Goal: Task Accomplishment & Management: Manage account settings

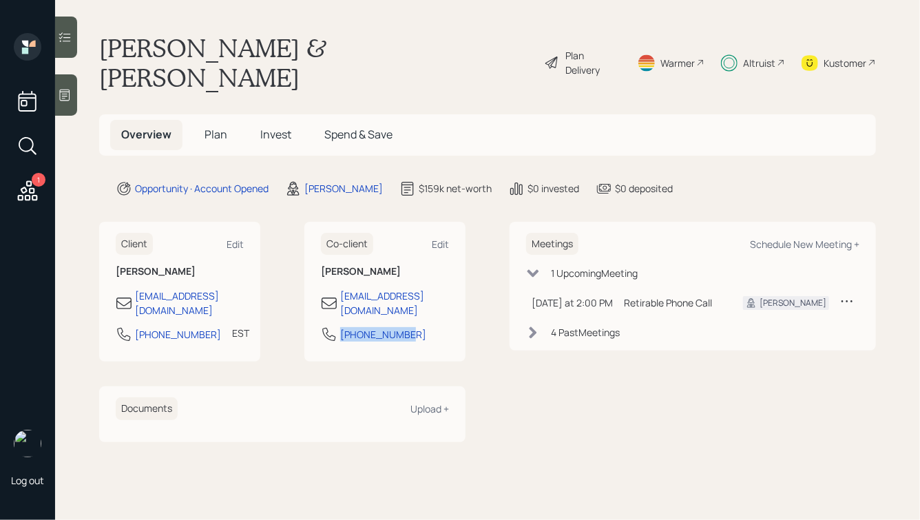
drag, startPoint x: 440, startPoint y: 296, endPoint x: 286, endPoint y: 296, distance: 153.5
click at [286, 296] on div "Client Edit [PERSON_NAME] [PERSON_NAME][EMAIL_ADDRESS][DOMAIN_NAME] [PHONE_NUMB…" at bounding box center [282, 292] width 366 height 140
copy div "[PHONE_NUMBER]"
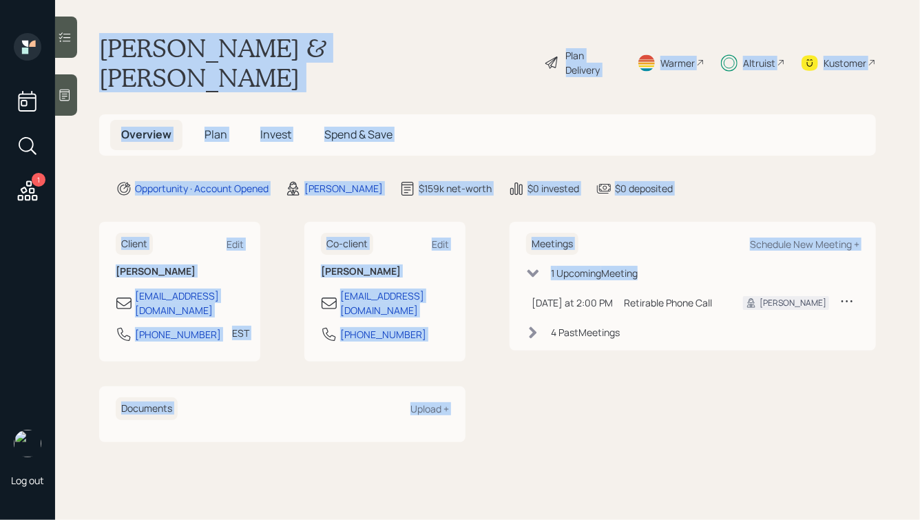
drag, startPoint x: 98, startPoint y: 43, endPoint x: 531, endPoint y: 297, distance: 501.6
click at [531, 297] on main "[PERSON_NAME] & [PERSON_NAME] Plan Delivery Warmer Altruist Kustomer Overview P…" at bounding box center [487, 260] width 864 height 520
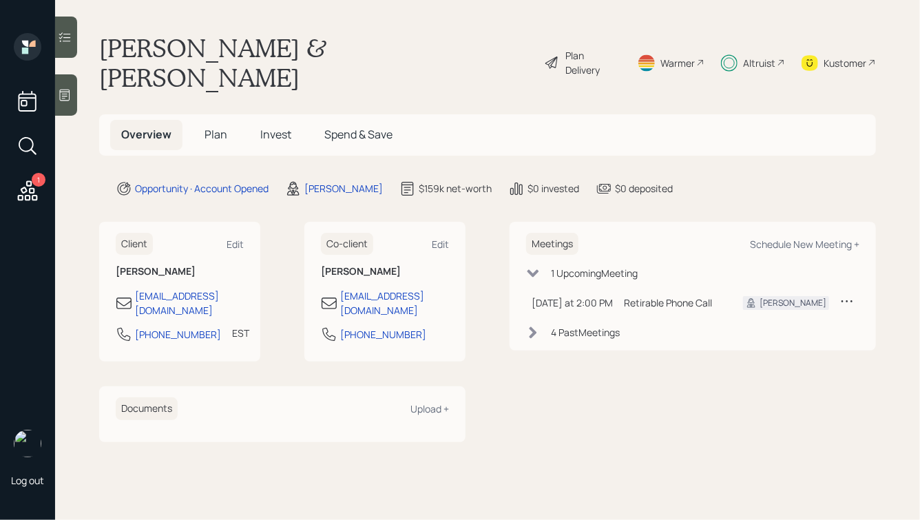
click at [517, 338] on div "Meetings Schedule New Meeting + 1 Upcoming Meeting [DATE] at 2:00 PM [DATE] 2:0…" at bounding box center [692, 332] width 366 height 220
click at [228, 120] on h5 "Plan" at bounding box center [215, 135] width 45 height 30
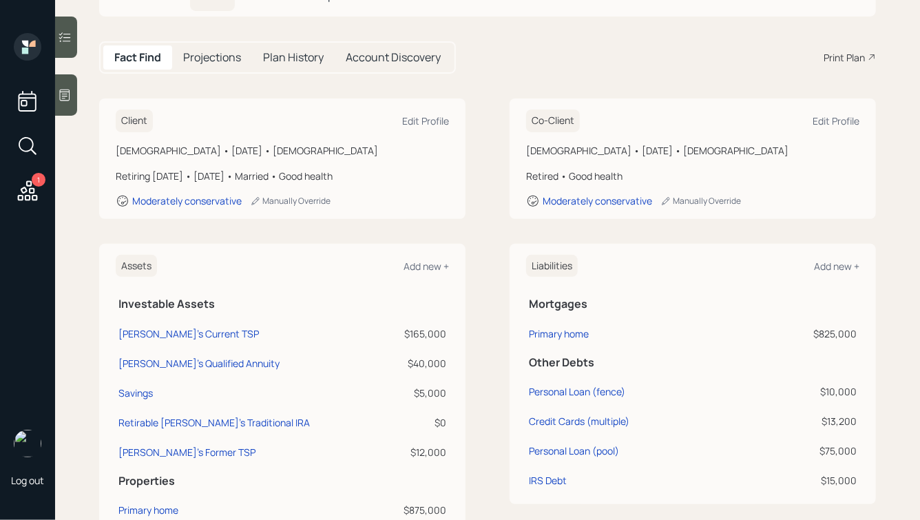
scroll to position [170, 0]
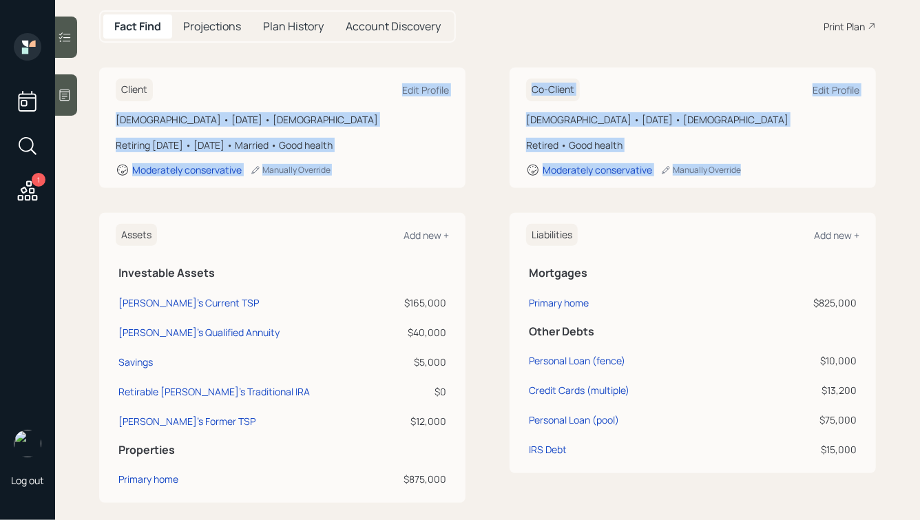
drag, startPoint x: 766, startPoint y: 165, endPoint x: 438, endPoint y: 32, distance: 354.4
click at [438, 35] on main "[PERSON_NAME] & [PERSON_NAME] Plan Delivery Warmer Altruist Kustomer Overview P…" at bounding box center [487, 260] width 864 height 520
click at [491, 67] on div "Client Edit Profile [DEMOGRAPHIC_DATA] • [DATE] • [DEMOGRAPHIC_DATA] Retiring […" at bounding box center [487, 127] width 776 height 120
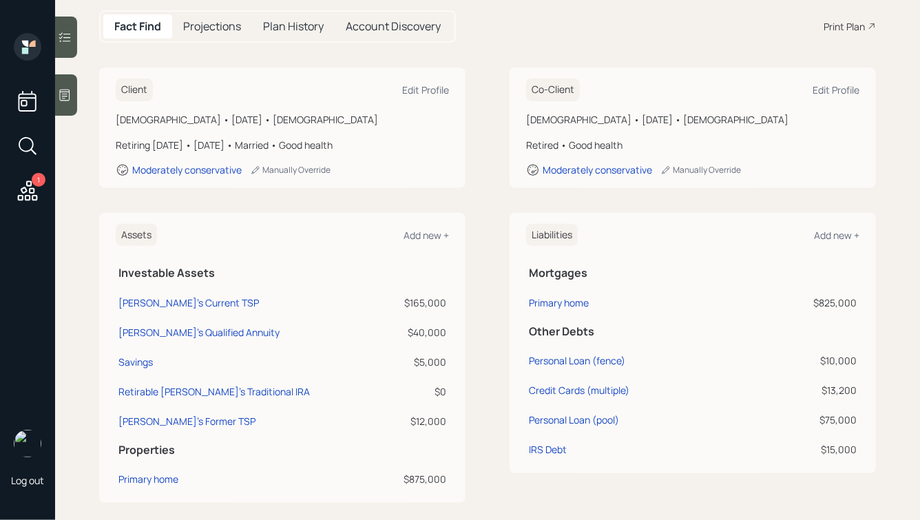
scroll to position [0, 0]
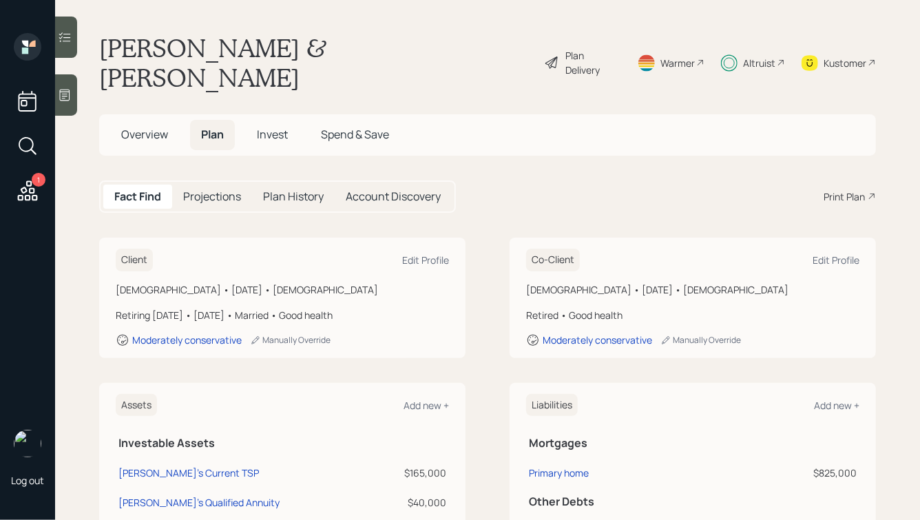
click at [262, 127] on span "Invest" at bounding box center [272, 134] width 31 height 15
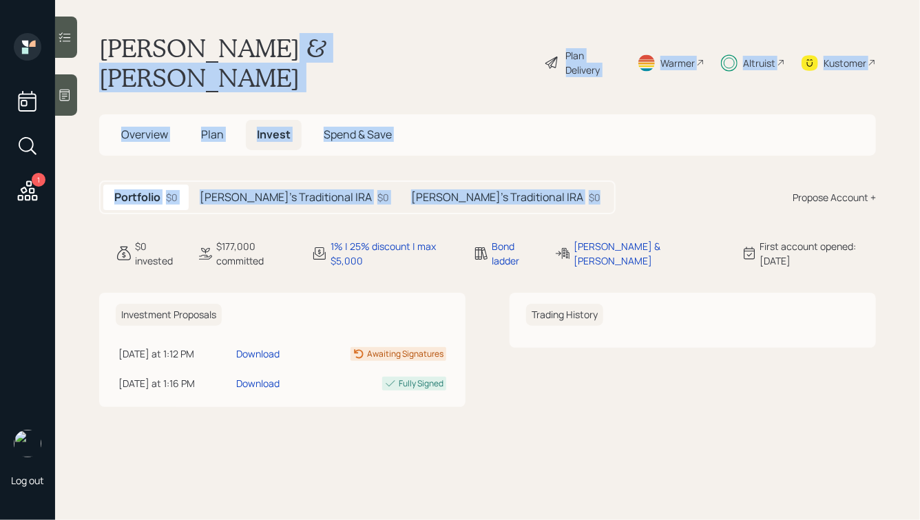
drag, startPoint x: 533, startPoint y: 178, endPoint x: 179, endPoint y: 18, distance: 388.8
click at [181, 19] on main "[PERSON_NAME] & [PERSON_NAME] Plan Delivery Warmer Altruist Kustomer Overview P…" at bounding box center [487, 260] width 864 height 520
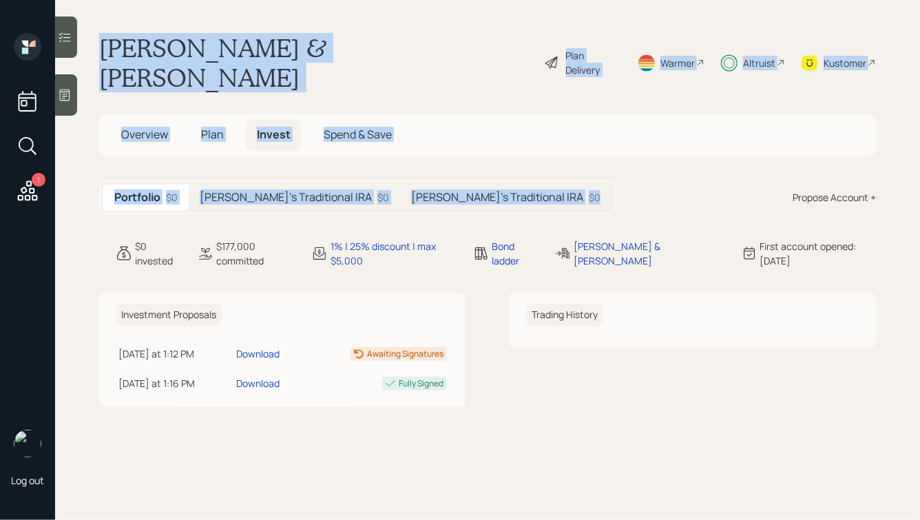
click at [179, 18] on main "[PERSON_NAME] & [PERSON_NAME] Plan Delivery Warmer Altruist Kustomer Overview P…" at bounding box center [487, 260] width 864 height 520
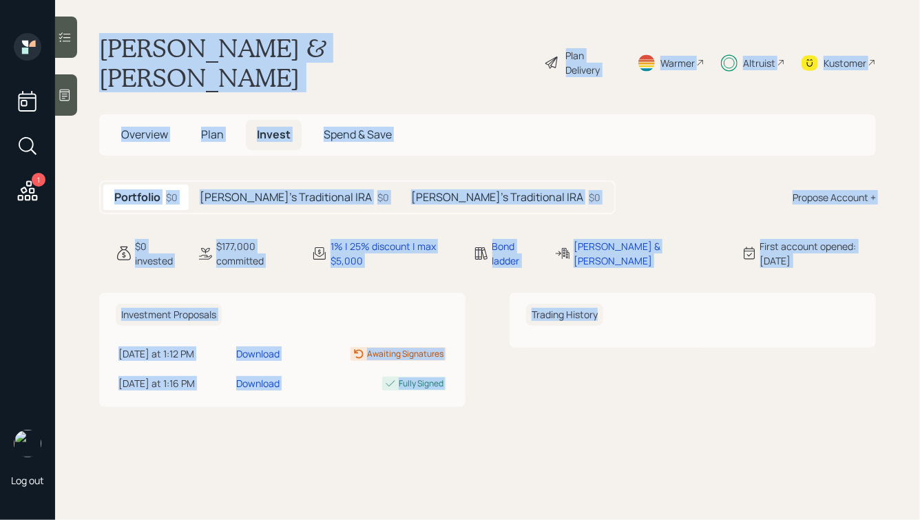
drag, startPoint x: 98, startPoint y: 35, endPoint x: 553, endPoint y: 366, distance: 562.6
click at [553, 366] on main "[PERSON_NAME] & [PERSON_NAME] Plan Delivery Warmer Altruist Kustomer Overview P…" at bounding box center [487, 260] width 864 height 520
click at [553, 366] on div "Trading History" at bounding box center [692, 350] width 366 height 115
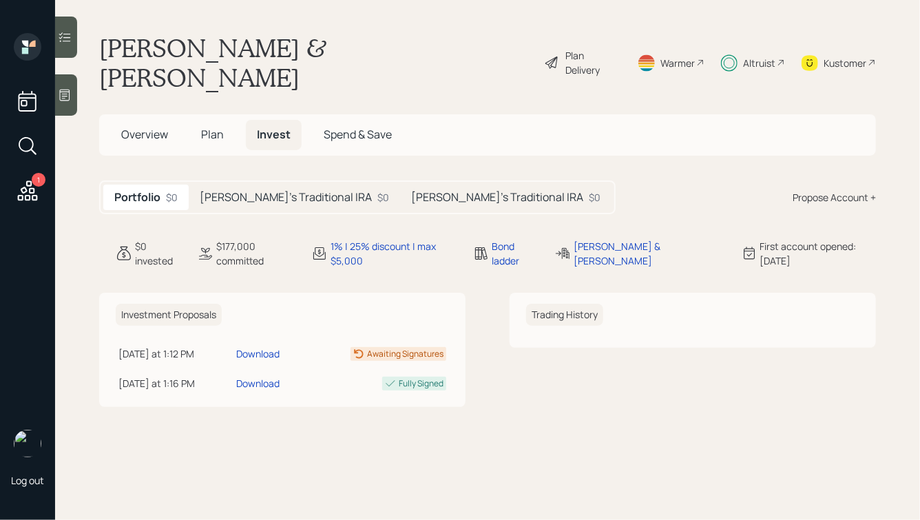
click at [145, 127] on span "Overview" at bounding box center [144, 134] width 47 height 15
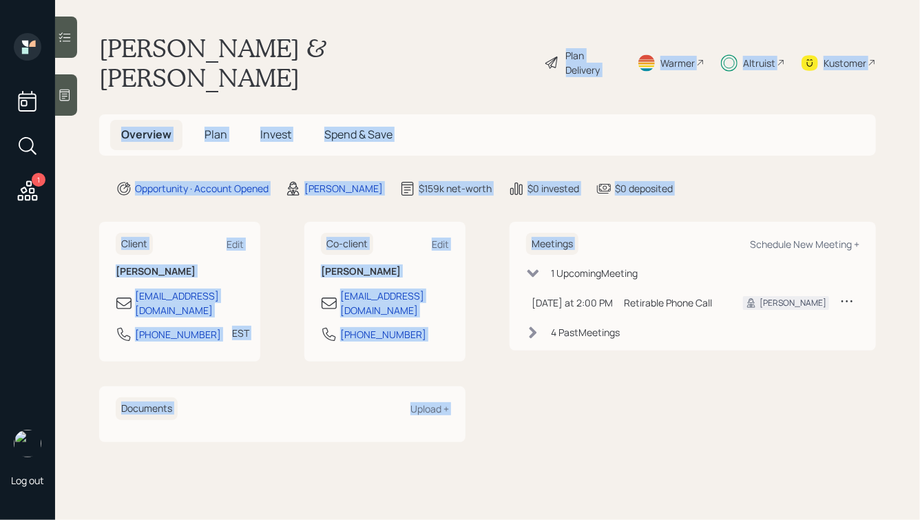
drag, startPoint x: 740, startPoint y: 176, endPoint x: 392, endPoint y: 26, distance: 378.6
click at [393, 27] on main "[PERSON_NAME] & [PERSON_NAME] Plan Delivery Warmer Altruist Kustomer Overview P…" at bounding box center [487, 260] width 864 height 520
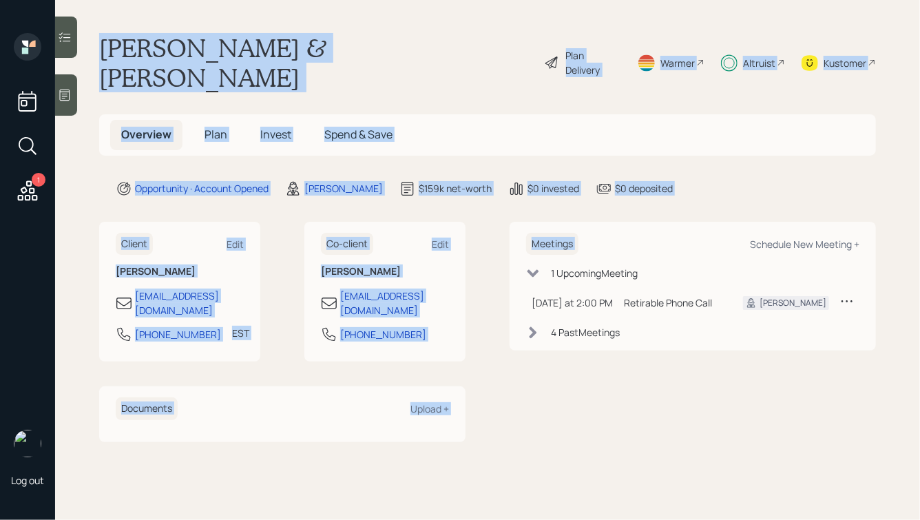
click at [392, 26] on main "[PERSON_NAME] & [PERSON_NAME] Plan Delivery Warmer Altruist Kustomer Overview P…" at bounding box center [487, 260] width 864 height 520
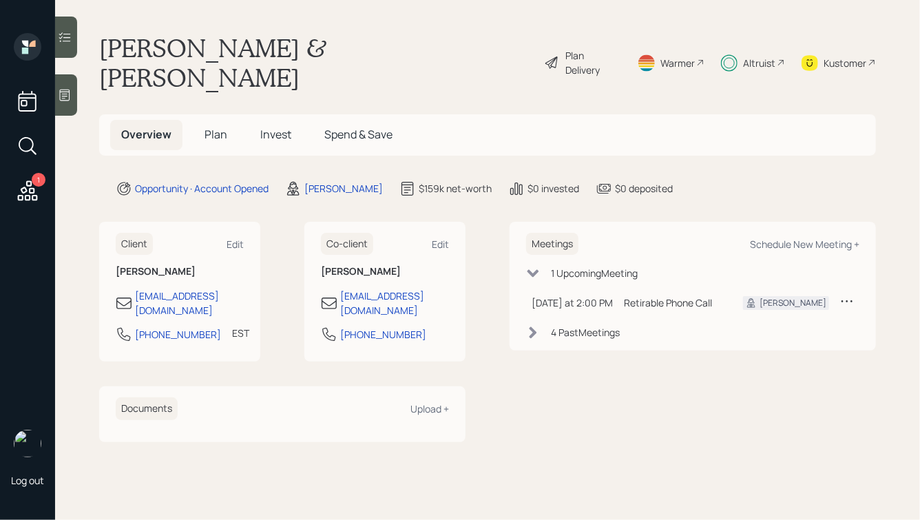
click at [760, 56] on div "Altruist" at bounding box center [759, 63] width 32 height 14
click at [266, 120] on h5 "Invest" at bounding box center [275, 135] width 53 height 30
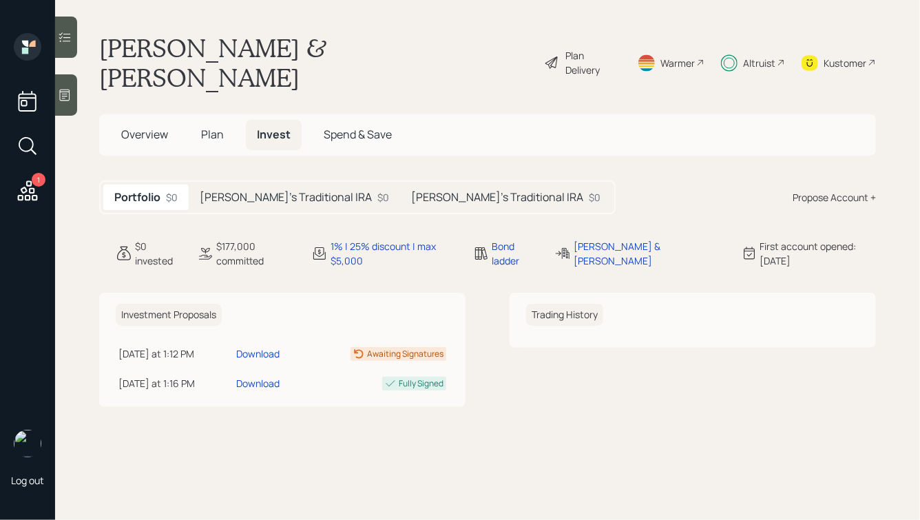
click at [264, 184] on div "[PERSON_NAME]'s Traditional IRA $0" at bounding box center [294, 196] width 211 height 25
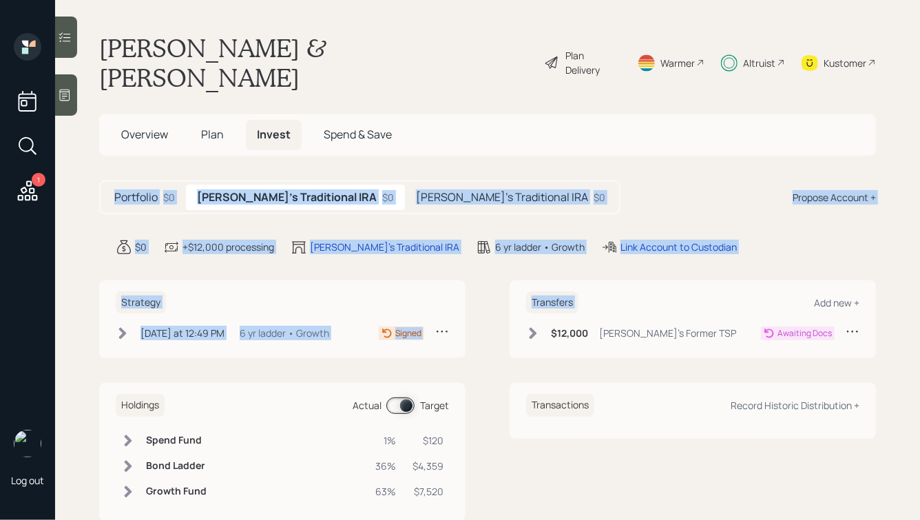
drag, startPoint x: 787, startPoint y: 240, endPoint x: 513, endPoint y: 100, distance: 307.5
click at [513, 101] on main "[PERSON_NAME] & [PERSON_NAME] Plan Delivery Warmer Altruist Kustomer Overview P…" at bounding box center [487, 260] width 864 height 520
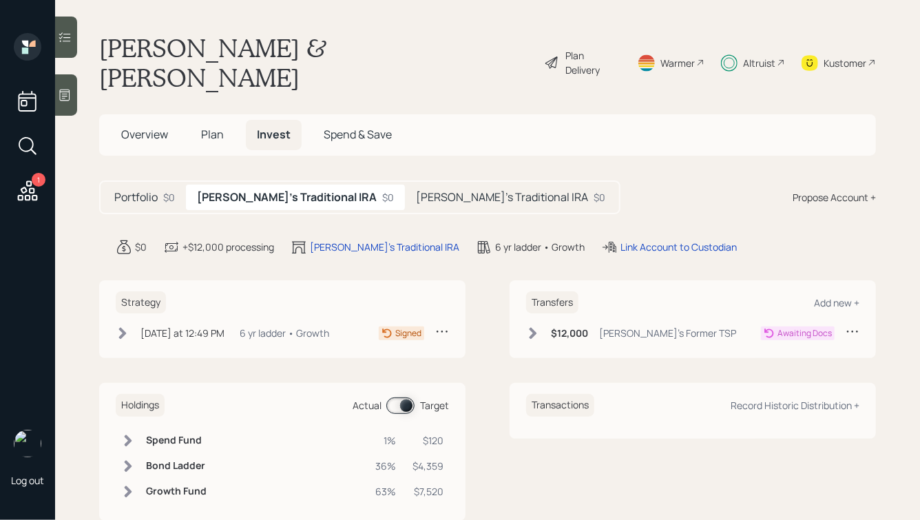
click at [412, 39] on div "[PERSON_NAME] & [PERSON_NAME] Plan Delivery Warmer Altruist Kustomer" at bounding box center [487, 62] width 776 height 59
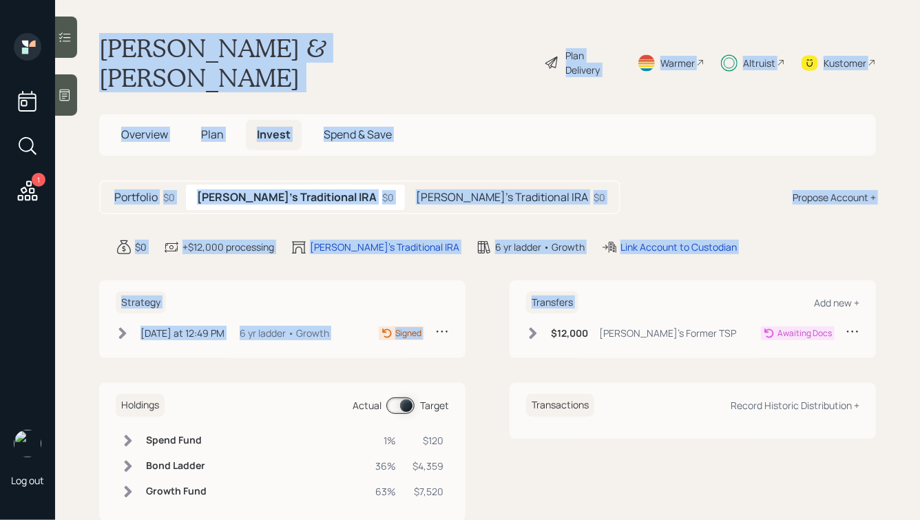
drag, startPoint x: 723, startPoint y: 228, endPoint x: 347, endPoint y: 11, distance: 434.4
click at [348, 12] on main "[PERSON_NAME] & [PERSON_NAME] Plan Delivery Warmer Altruist Kustomer Overview P…" at bounding box center [487, 260] width 864 height 520
click at [337, 32] on main "[PERSON_NAME] & [PERSON_NAME] Plan Delivery Warmer Altruist Kustomer Overview P…" at bounding box center [487, 260] width 864 height 520
drag, startPoint x: 748, startPoint y: 226, endPoint x: 329, endPoint y: -8, distance: 480.0
click at [329, 0] on html "1 Log out [PERSON_NAME] & [PERSON_NAME] Plan Delivery Warmer Altruist Kustomer …" at bounding box center [460, 260] width 920 height 520
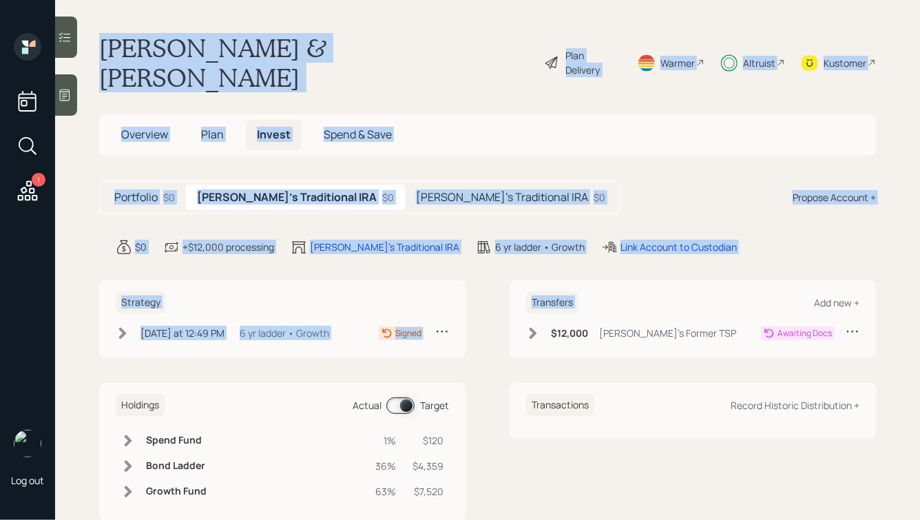
click at [324, 50] on div "[PERSON_NAME] & [PERSON_NAME] Plan Delivery Warmer Altruist Kustomer" at bounding box center [487, 62] width 776 height 59
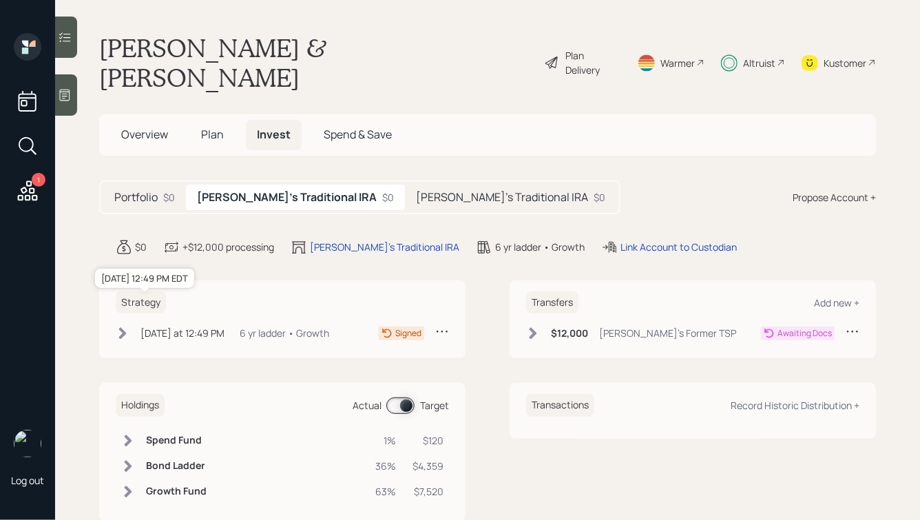
click at [162, 326] on div "[DATE] at 12:49 PM" at bounding box center [182, 333] width 84 height 14
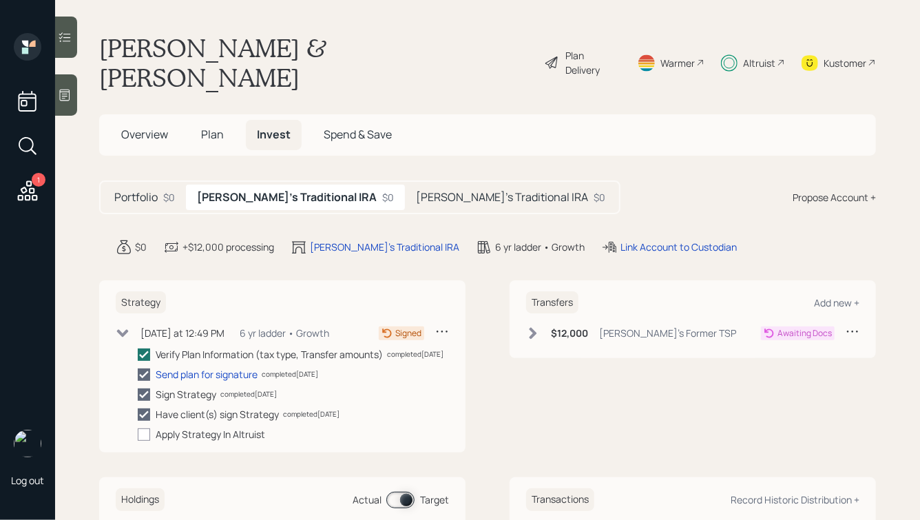
click at [512, 180] on div "Portfolio $0 [PERSON_NAME]'s Traditional IRA $0 [PERSON_NAME]'s Traditional IRA…" at bounding box center [487, 197] width 776 height 34
click at [416, 191] on h5 "[PERSON_NAME]'s Traditional IRA" at bounding box center [502, 197] width 172 height 13
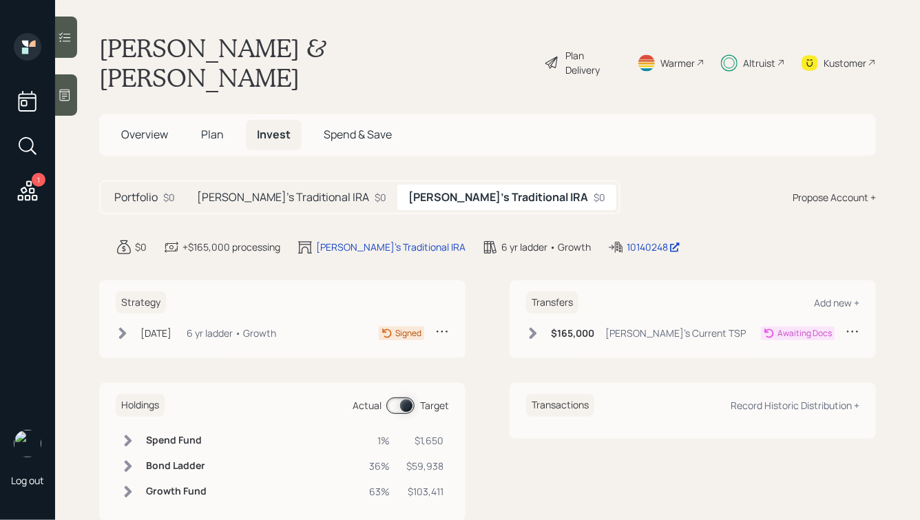
click at [538, 326] on icon at bounding box center [533, 333] width 14 height 14
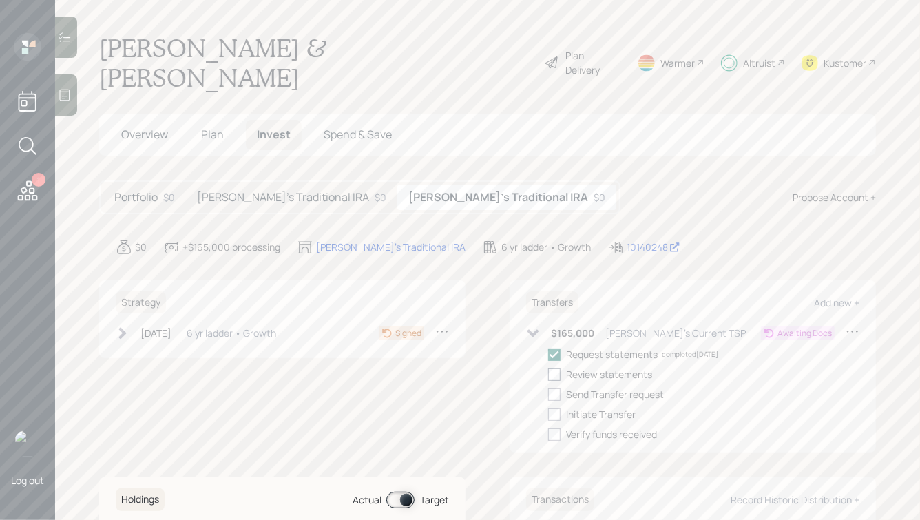
click at [555, 368] on div at bounding box center [554, 374] width 12 height 12
click at [548, 374] on input "checkbox" at bounding box center [547, 374] width 1 height 1
checkbox input "true"
click at [556, 388] on div at bounding box center [554, 394] width 12 height 12
click at [548, 394] on input "checkbox" at bounding box center [547, 394] width 1 height 1
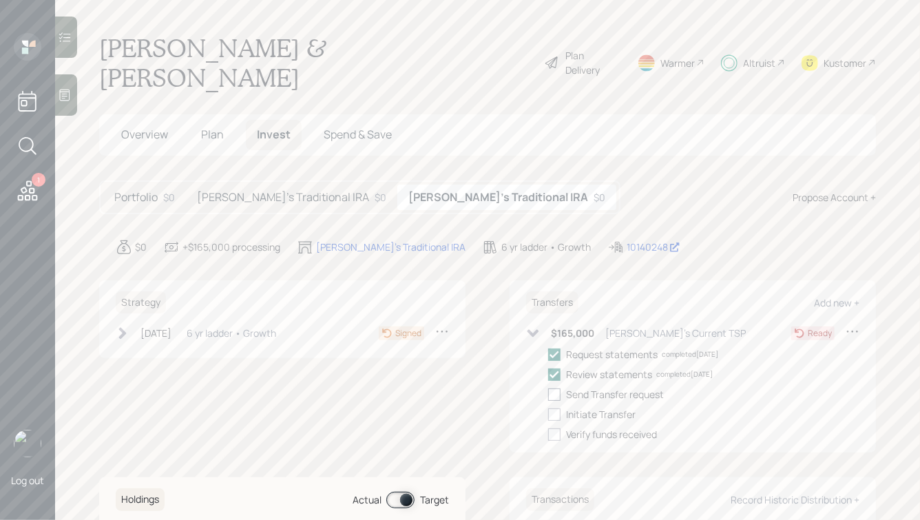
checkbox input "true"
click at [255, 191] on h5 "[PERSON_NAME]'s Traditional IRA" at bounding box center [283, 197] width 172 height 13
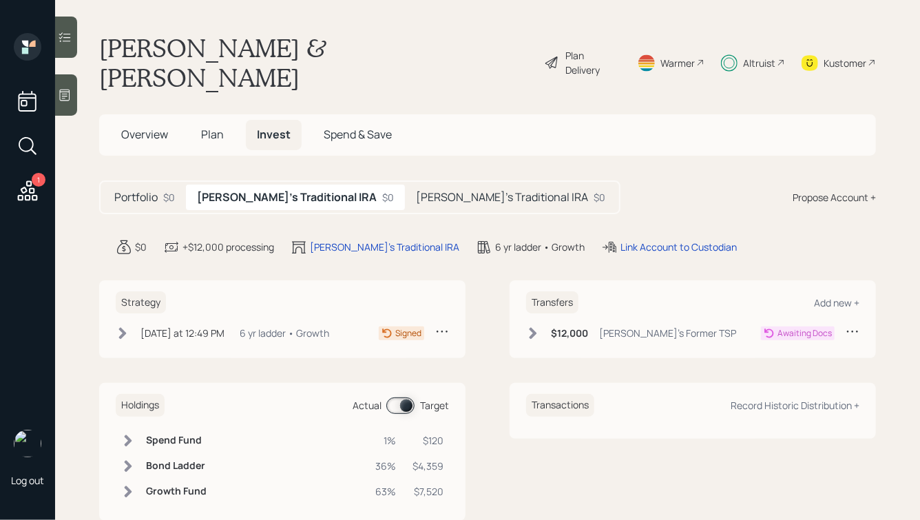
click at [550, 324] on div "$12,000 [PERSON_NAME]'s Former TSP" at bounding box center [631, 332] width 210 height 17
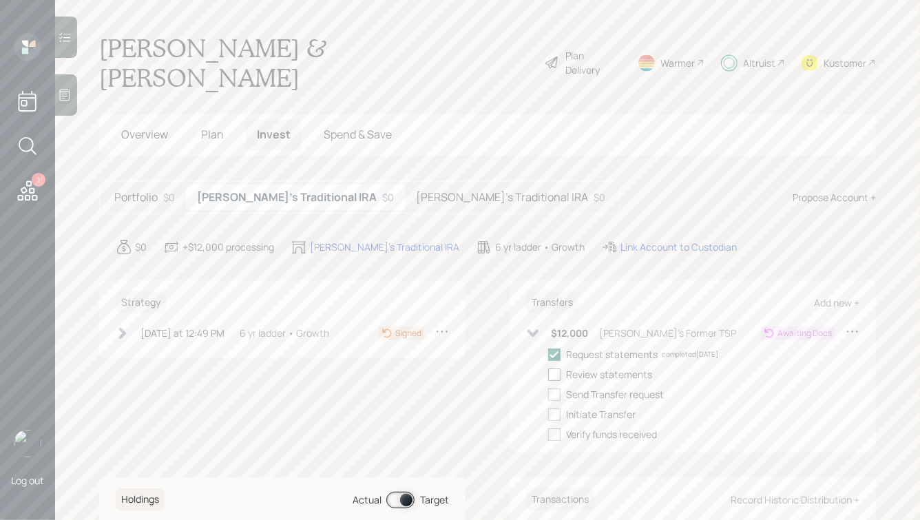
click at [557, 368] on div at bounding box center [554, 374] width 12 height 12
click at [548, 374] on input "checkbox" at bounding box center [547, 374] width 1 height 1
checkbox input "true"
click at [557, 388] on div at bounding box center [554, 394] width 12 height 12
click at [548, 394] on input "checkbox" at bounding box center [547, 394] width 1 height 1
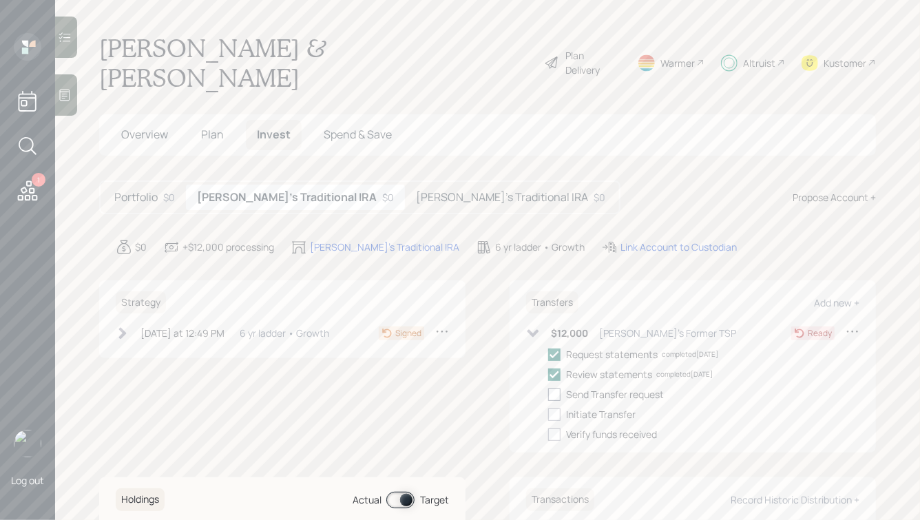
checkbox input "true"
